Goal: Find specific page/section: Find specific page/section

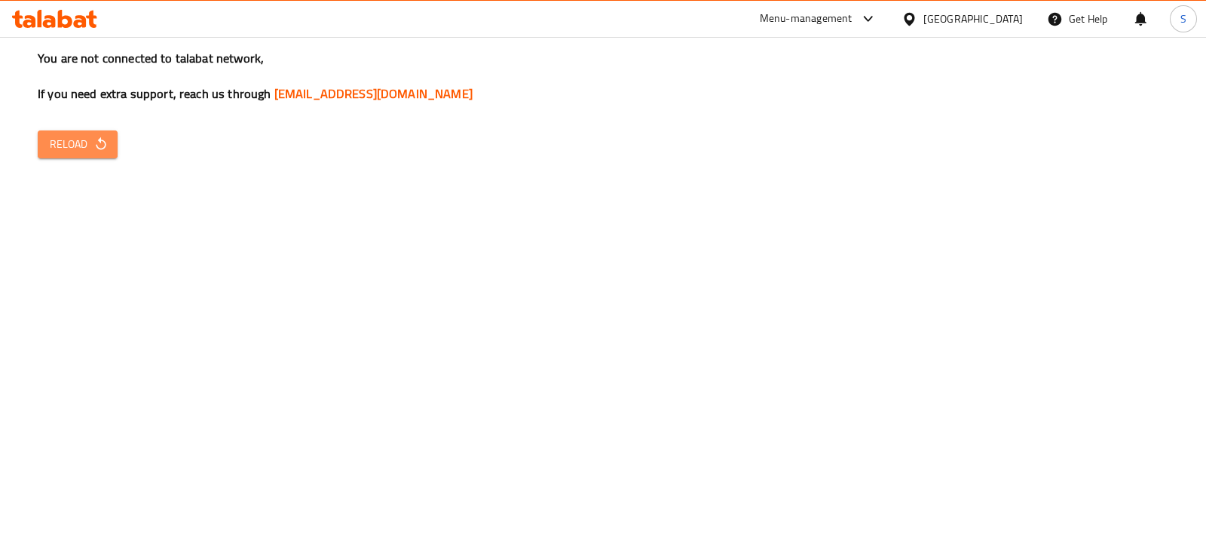
click at [41, 137] on button "Reload" at bounding box center [78, 144] width 80 height 28
click at [68, 147] on span "Reload" at bounding box center [78, 144] width 56 height 19
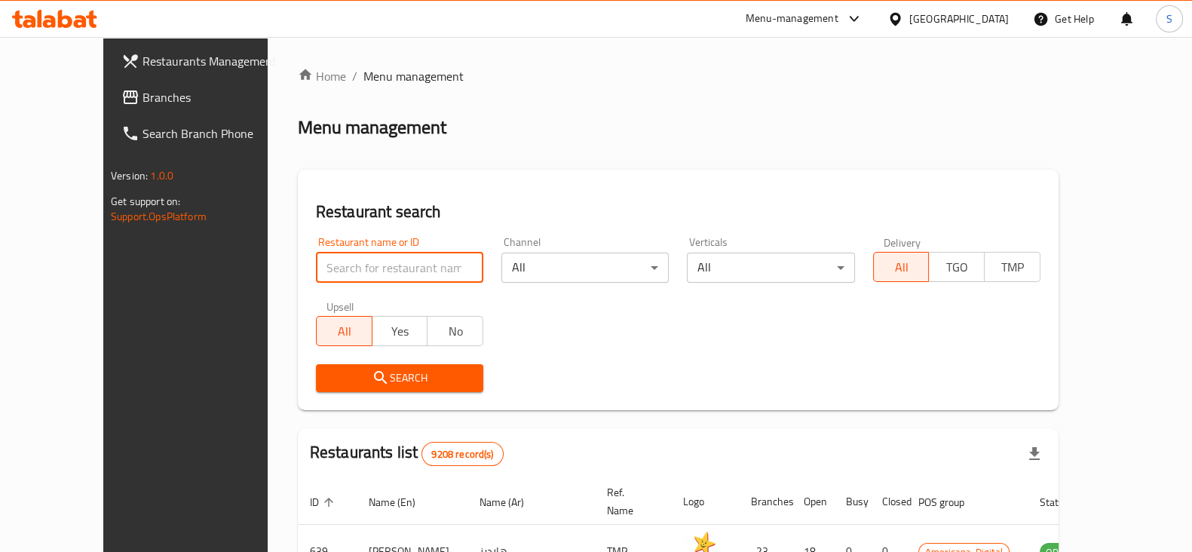
click at [316, 271] on input "search" at bounding box center [399, 268] width 167 height 30
type input "f"
type input "BH FLOWERS"
click button "Search" at bounding box center [399, 378] width 167 height 28
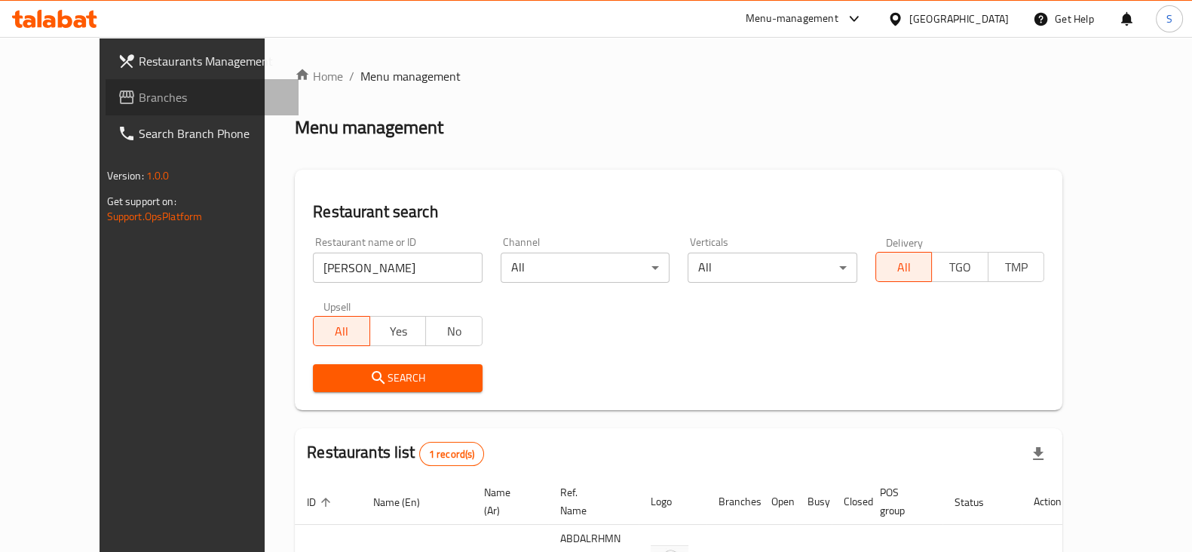
click at [139, 99] on span "Branches" at bounding box center [213, 97] width 148 height 18
